Goal: Browse casually: Explore the website without a specific task or goal

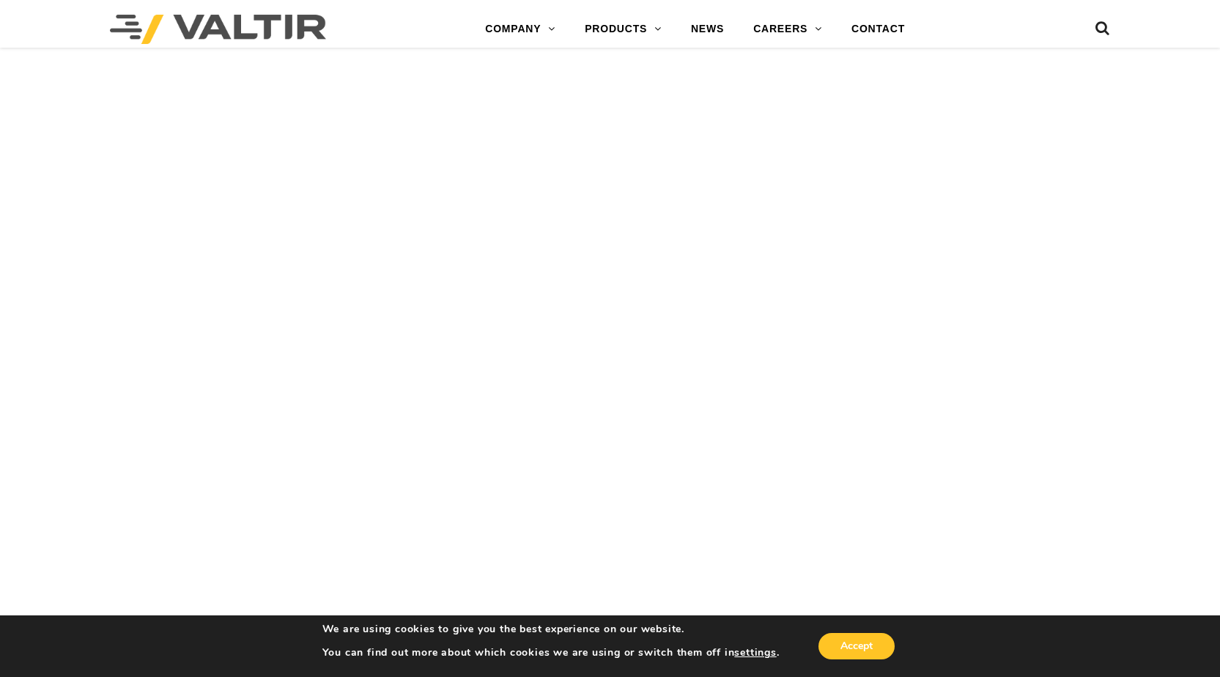
scroll to position [1994, 0]
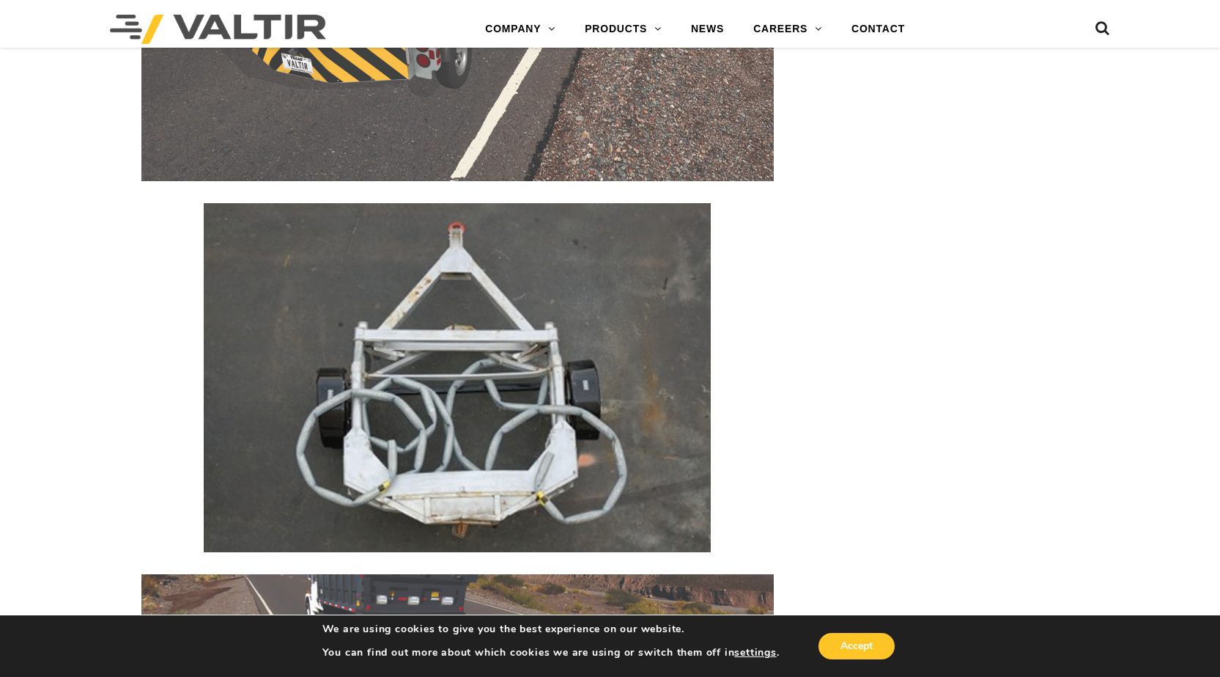
click at [454, 286] on img at bounding box center [457, 377] width 507 height 349
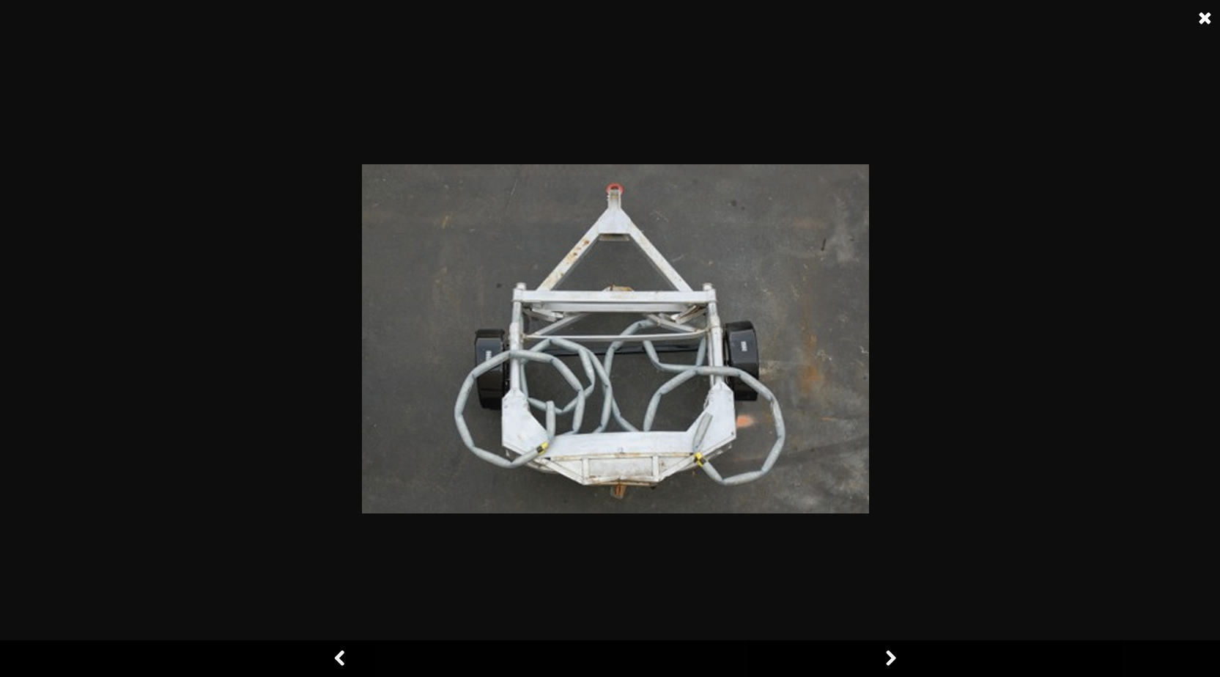
drag, startPoint x: 499, startPoint y: 128, endPoint x: 441, endPoint y: 262, distance: 147.1
drag, startPoint x: 441, startPoint y: 262, endPoint x: 688, endPoint y: 319, distance: 253.4
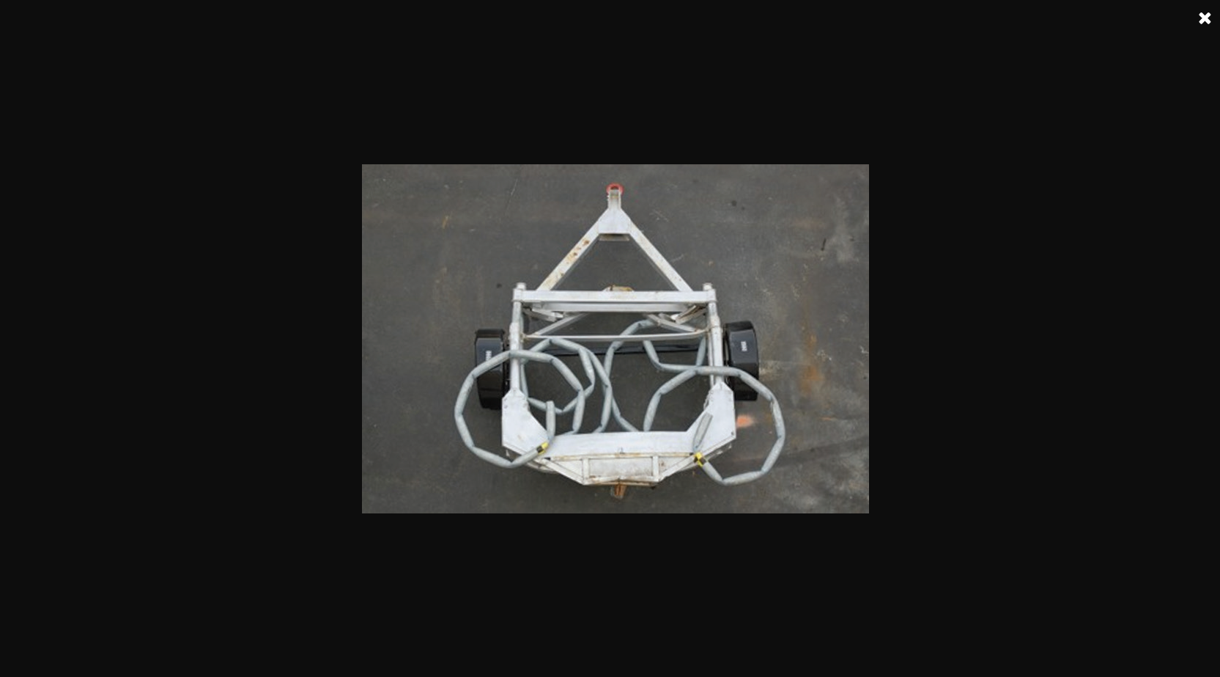
drag, startPoint x: 688, startPoint y: 319, endPoint x: 595, endPoint y: 105, distance: 233.1
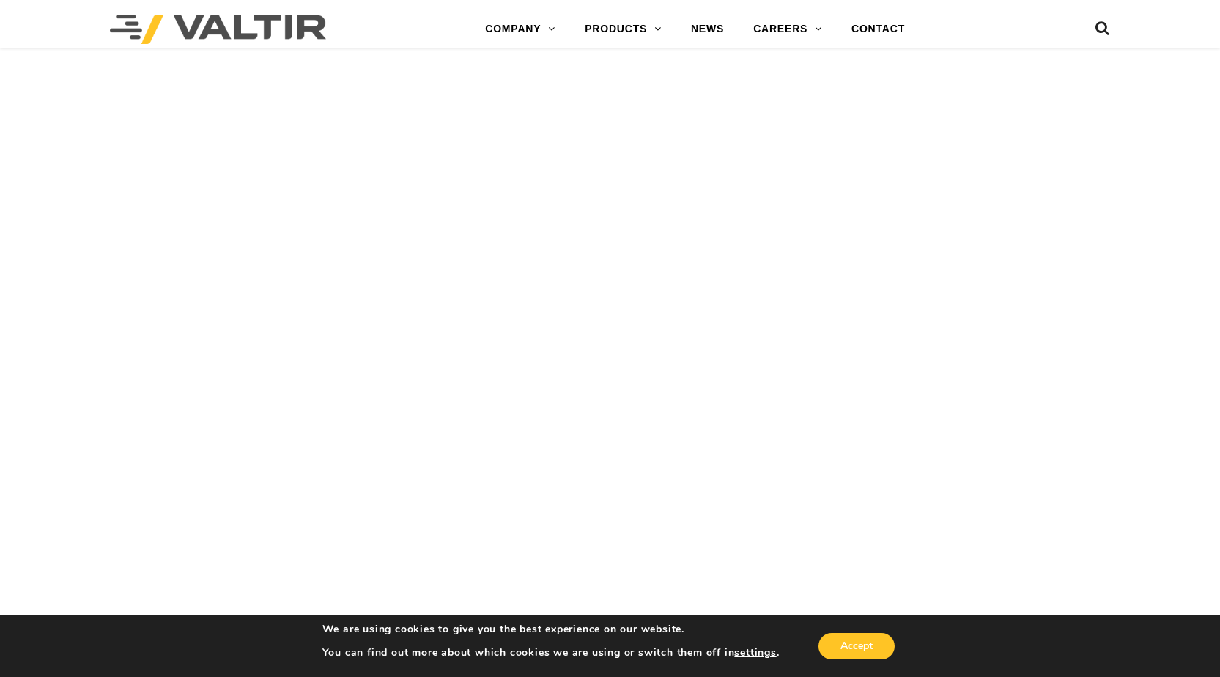
scroll to position [1906, 0]
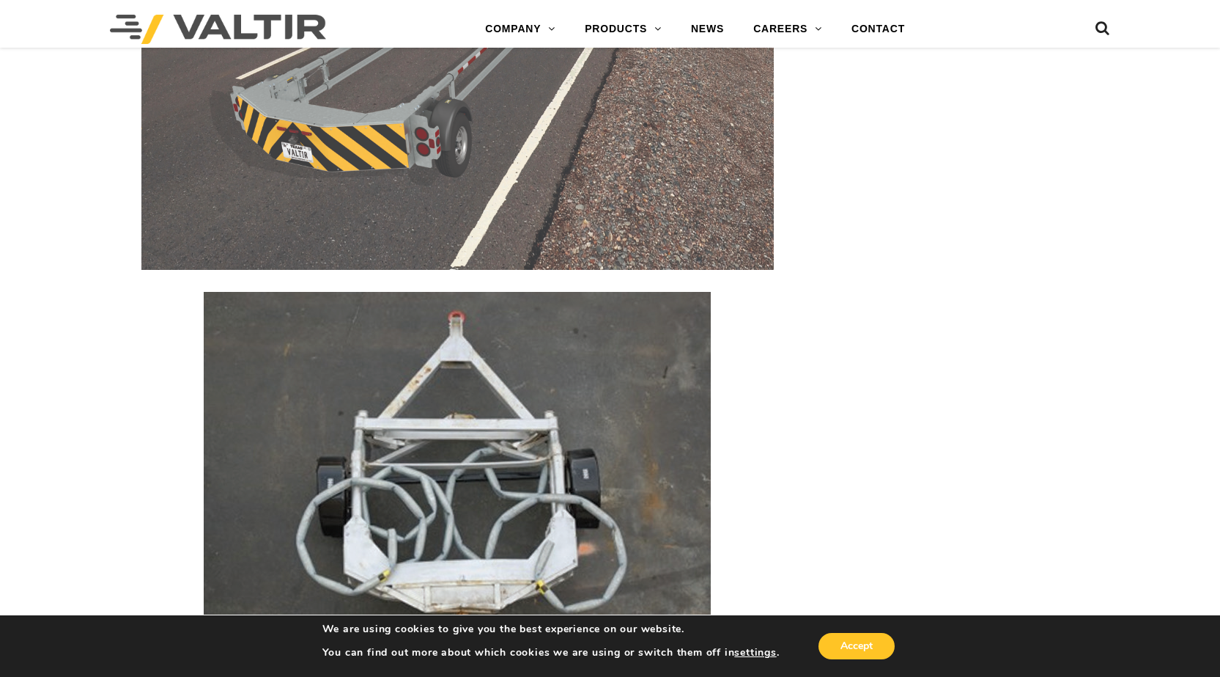
click at [357, 449] on img at bounding box center [457, 466] width 507 height 349
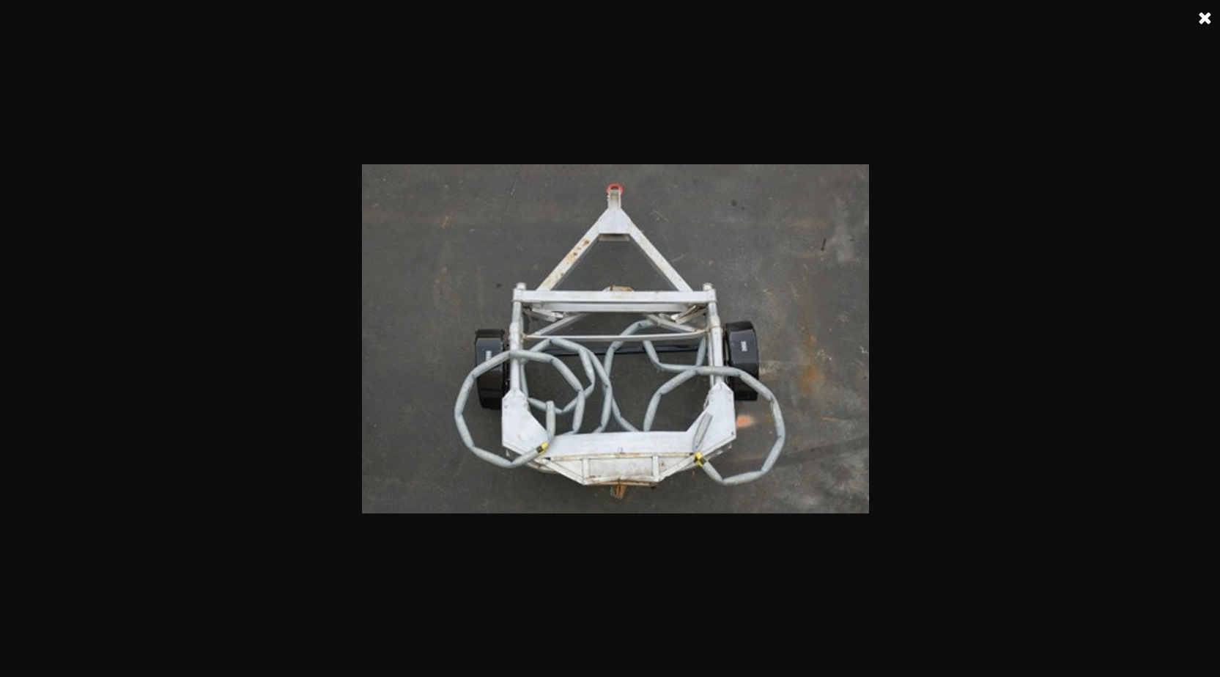
drag, startPoint x: 589, startPoint y: 265, endPoint x: 698, endPoint y: 74, distance: 219.6
click at [675, 78] on div at bounding box center [615, 342] width 1231 height 677
